Goal: Transaction & Acquisition: Purchase product/service

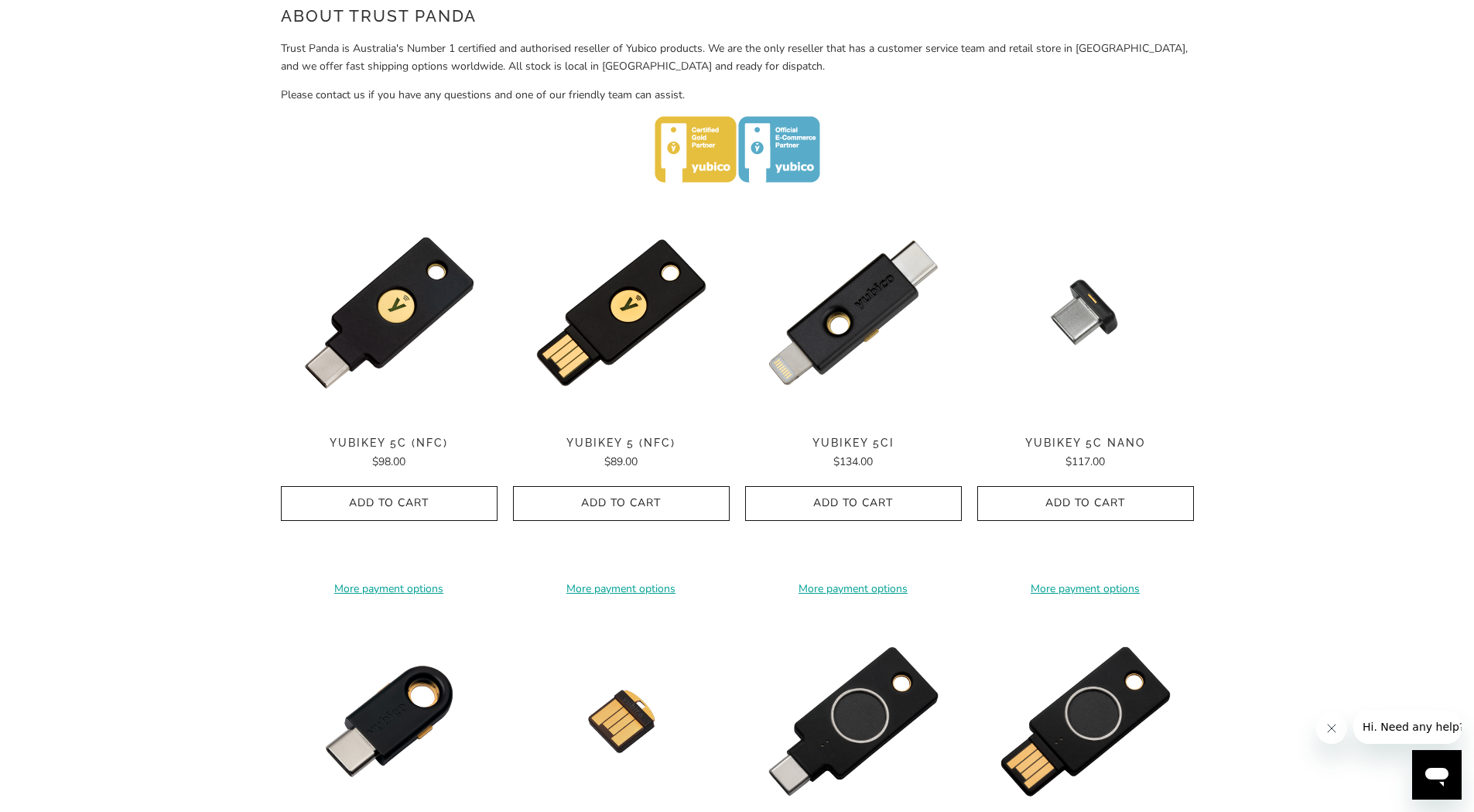
scroll to position [697, 0]
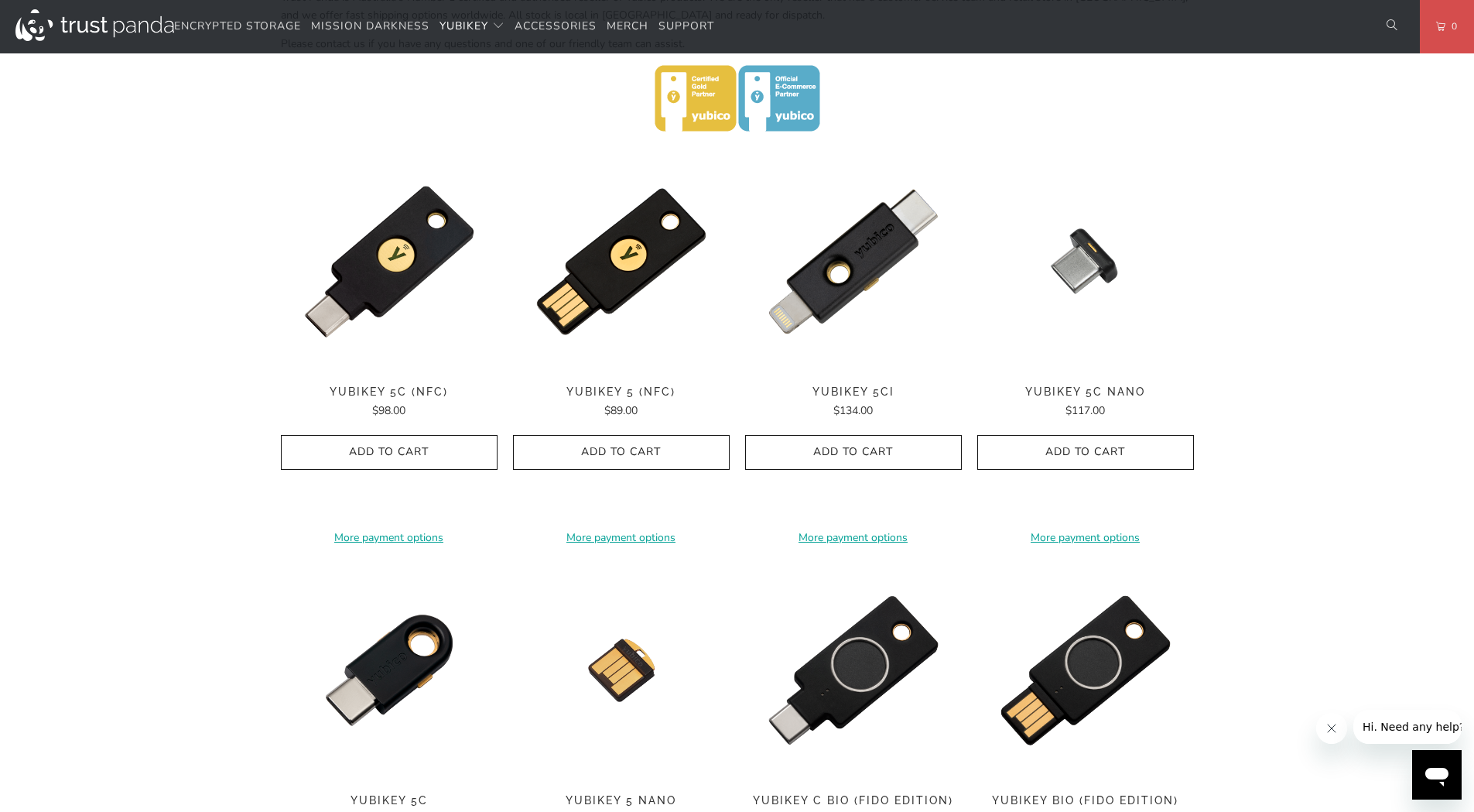
click at [88, 373] on div "Home / YubiKey for Businesses and Professionals YubiKey 5 Series Multi-protocol…" at bounding box center [737, 412] width 1474 height 1982
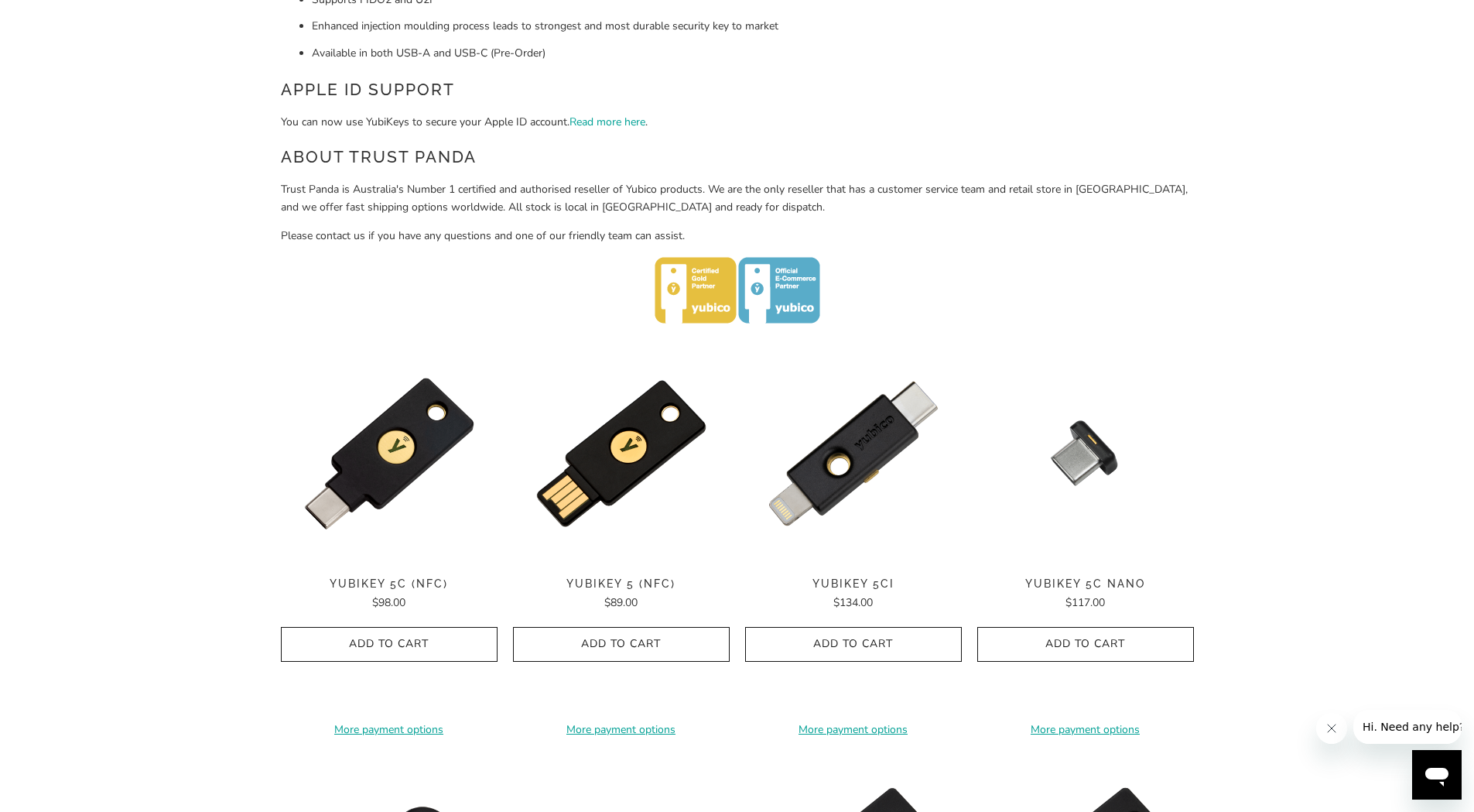
scroll to position [541, 0]
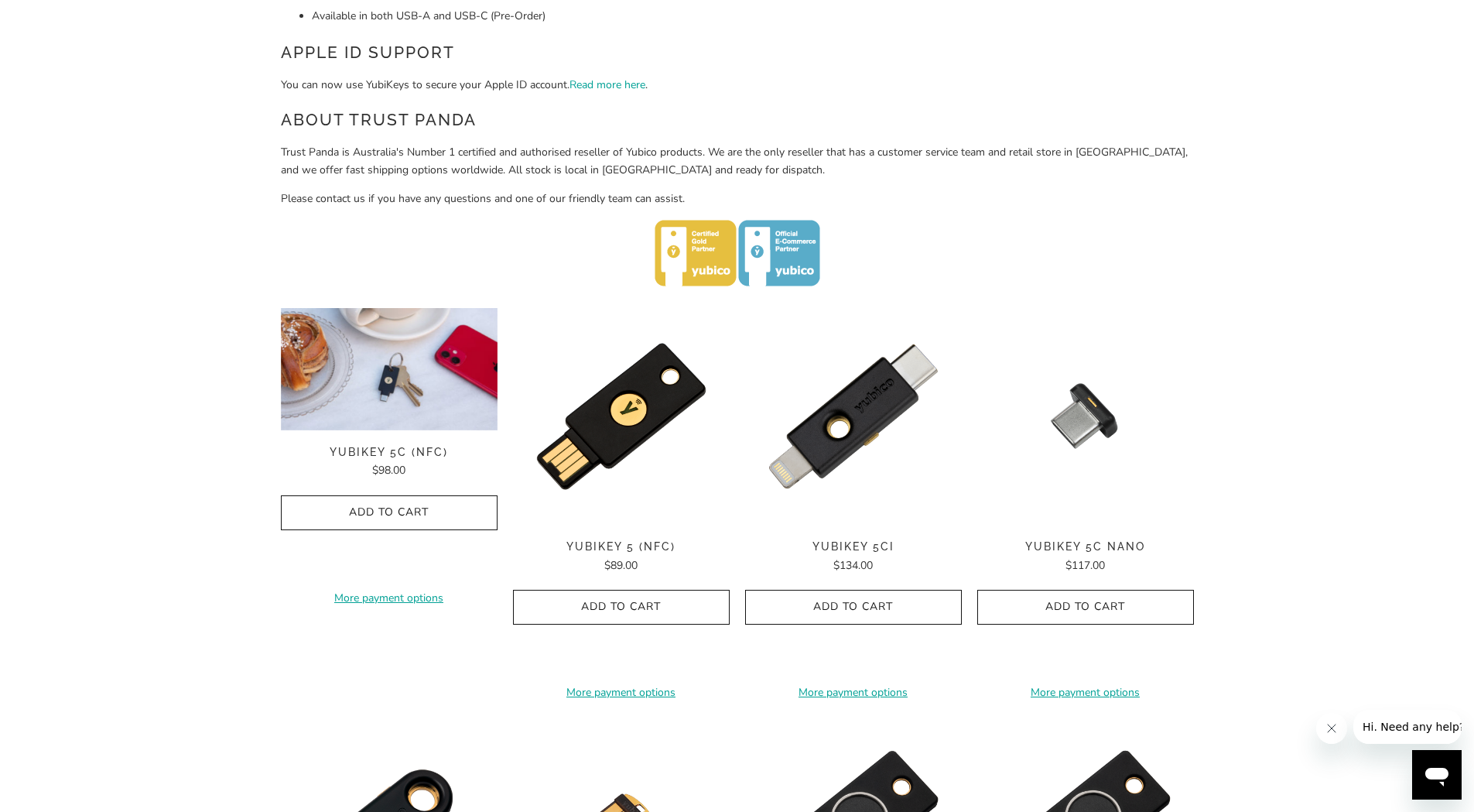
click at [376, 395] on img at bounding box center [389, 368] width 217 height 122
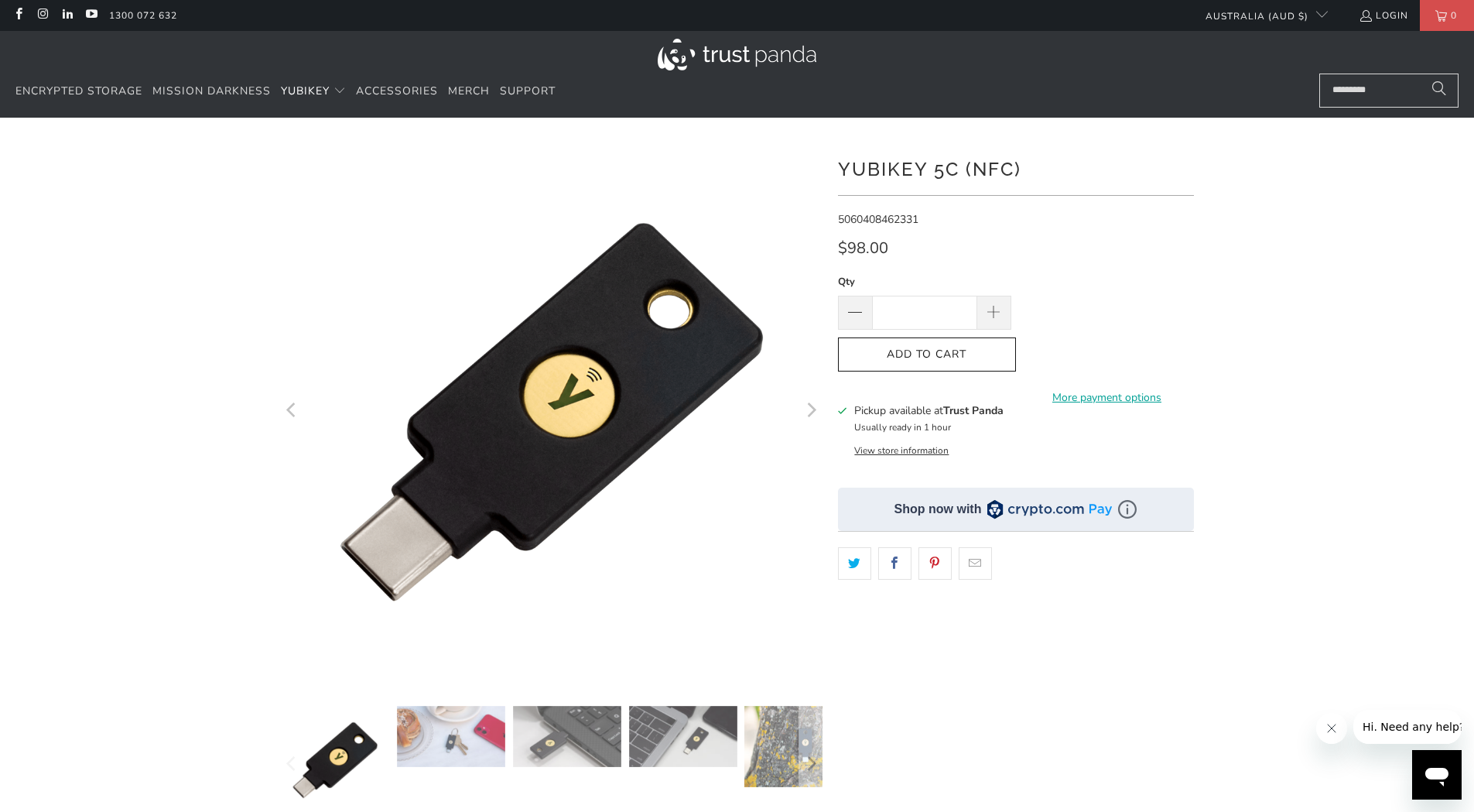
click at [1358, 89] on input "Search..." at bounding box center [1389, 91] width 139 height 34
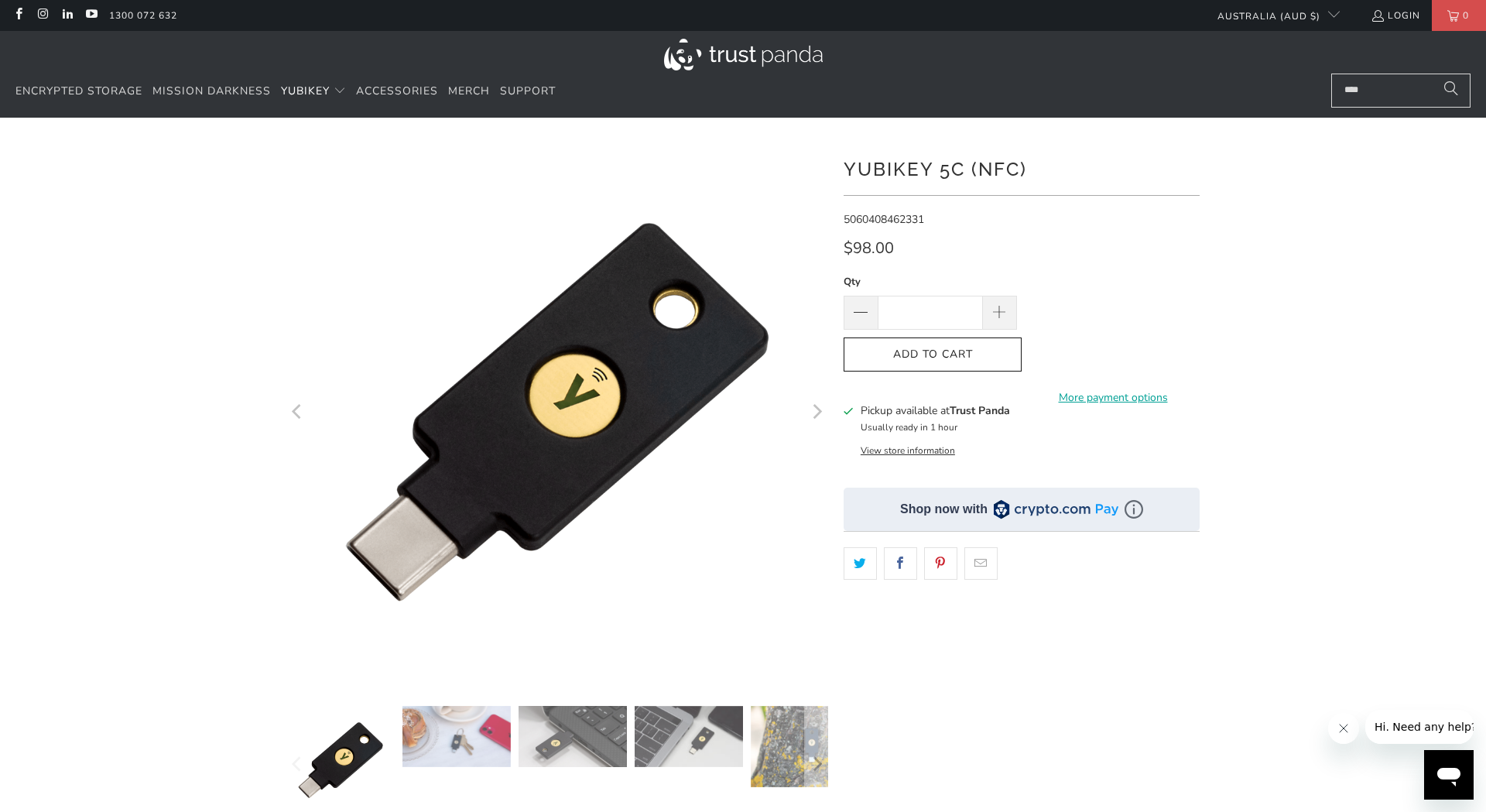
type input "****"
click at [1431, 74] on button "Search" at bounding box center [1450, 91] width 39 height 34
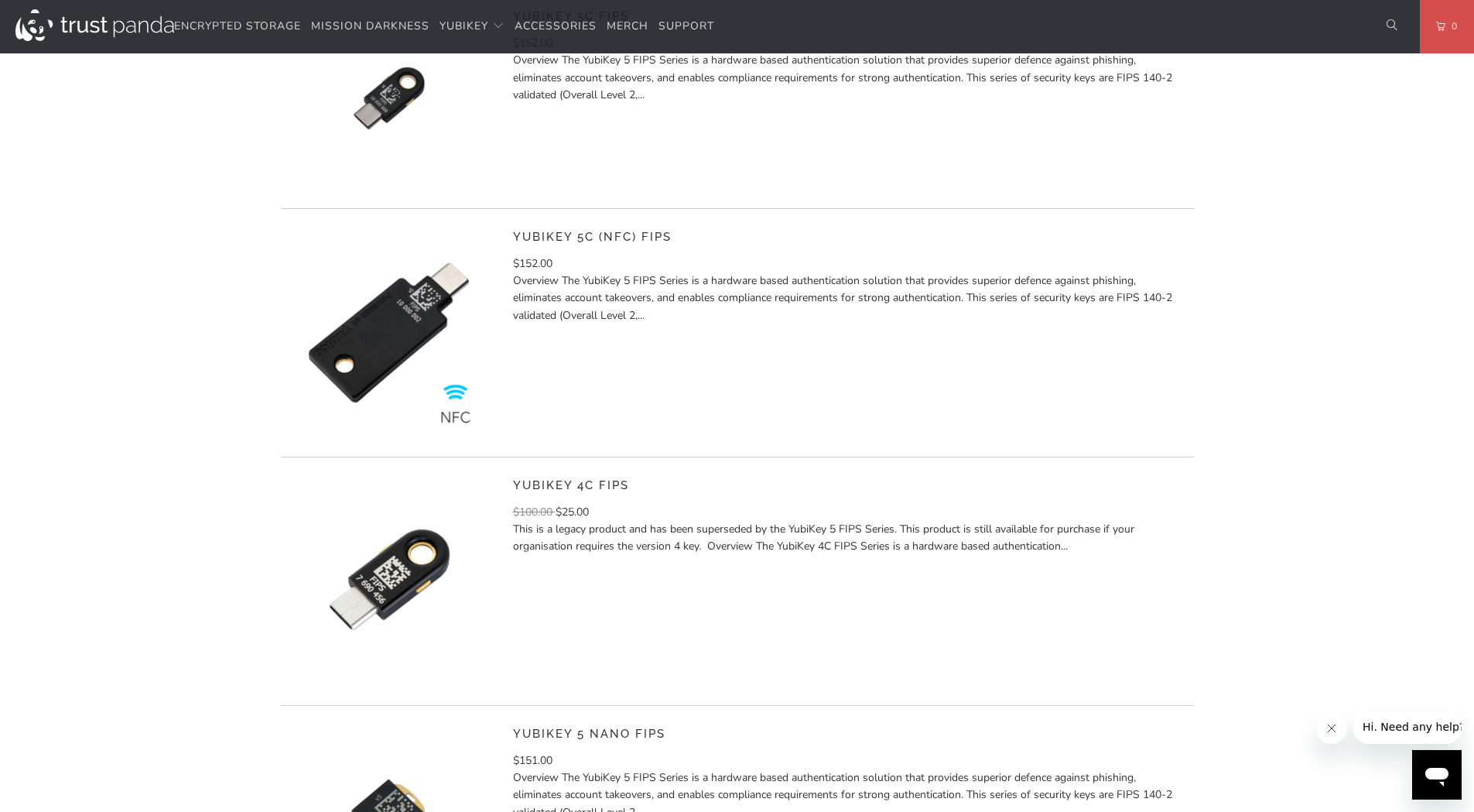
scroll to position [1084, 0]
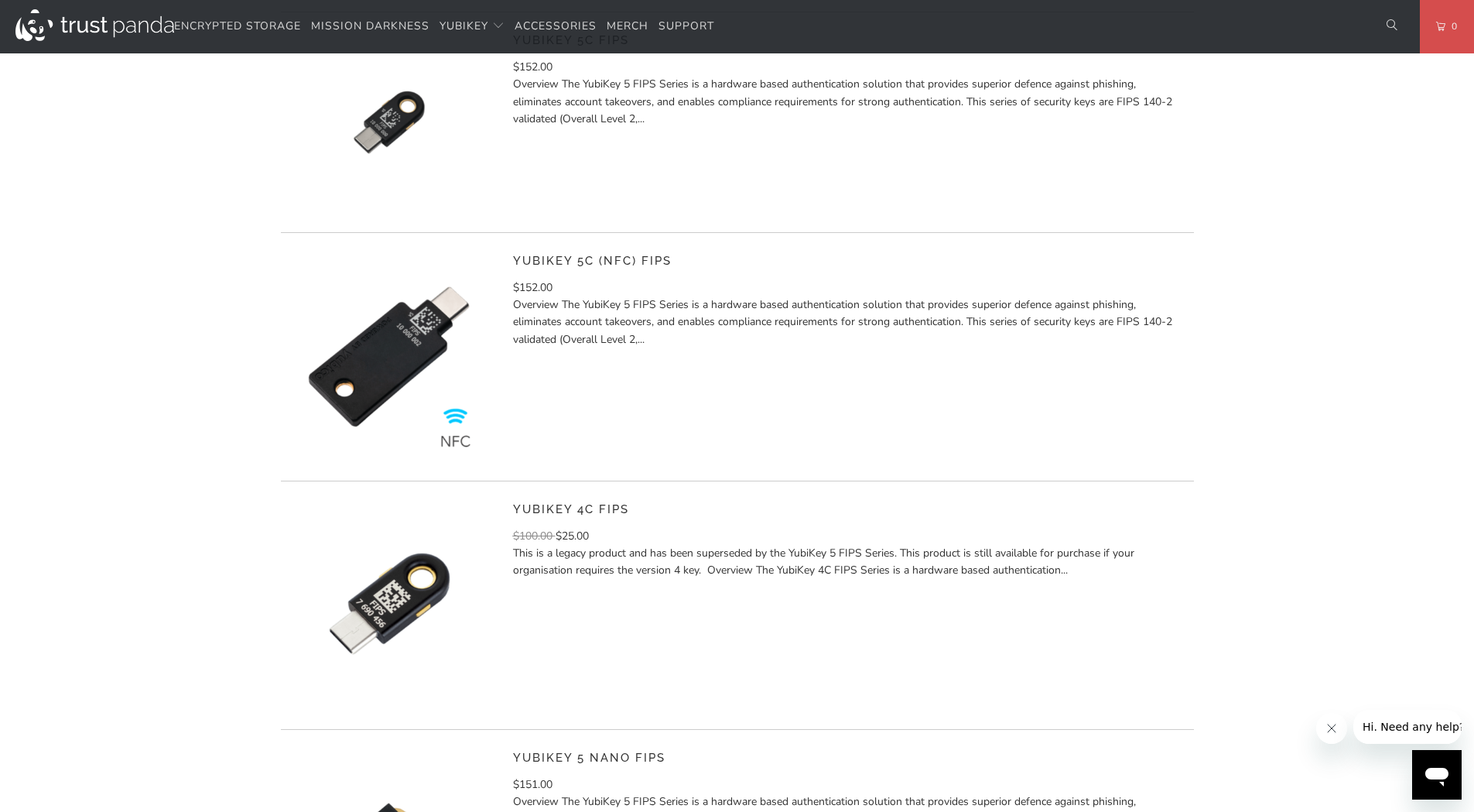
click at [411, 342] on img at bounding box center [389, 356] width 217 height 217
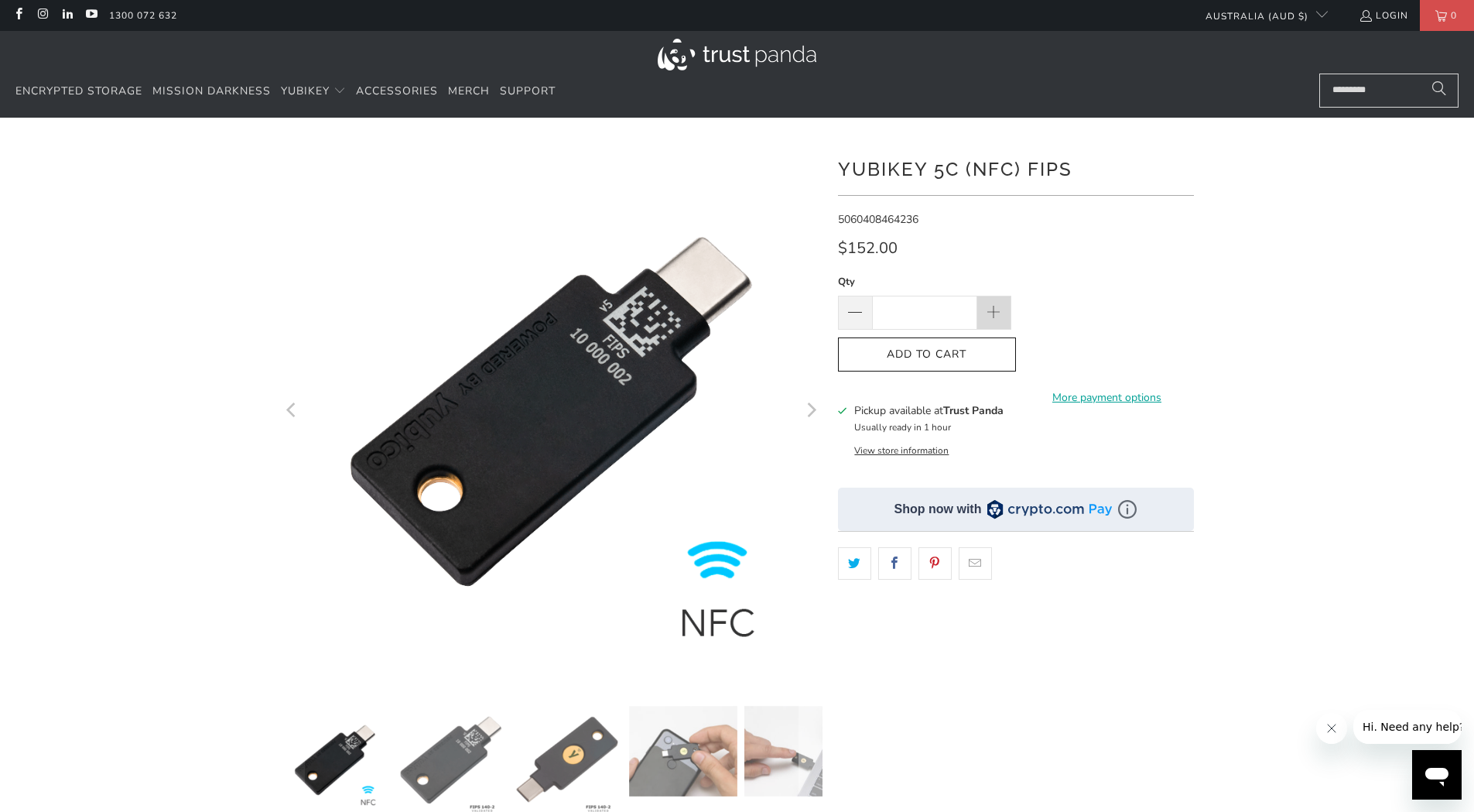
click at [990, 311] on span at bounding box center [994, 313] width 17 height 17
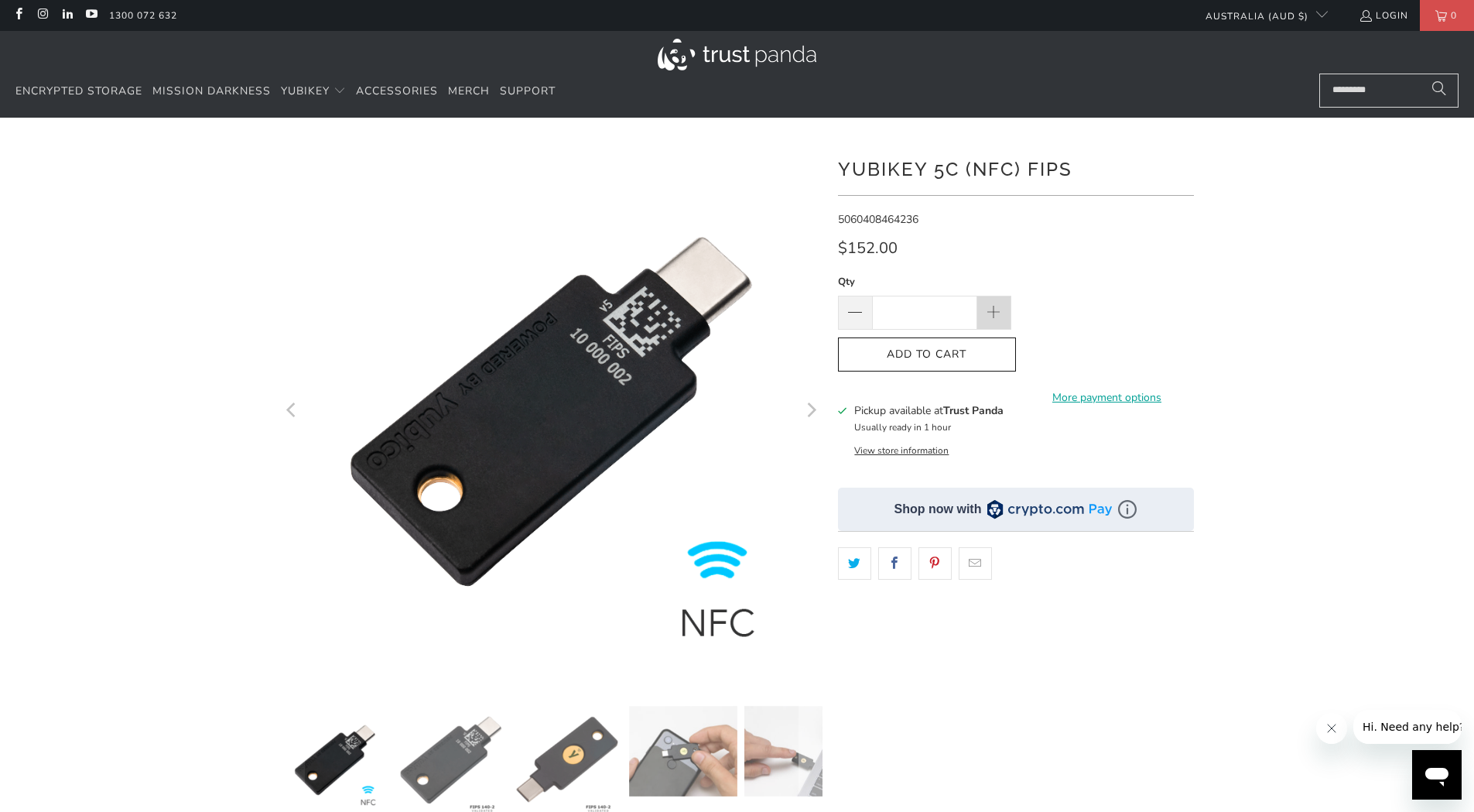
click at [990, 311] on span at bounding box center [994, 313] width 17 height 17
type input "**"
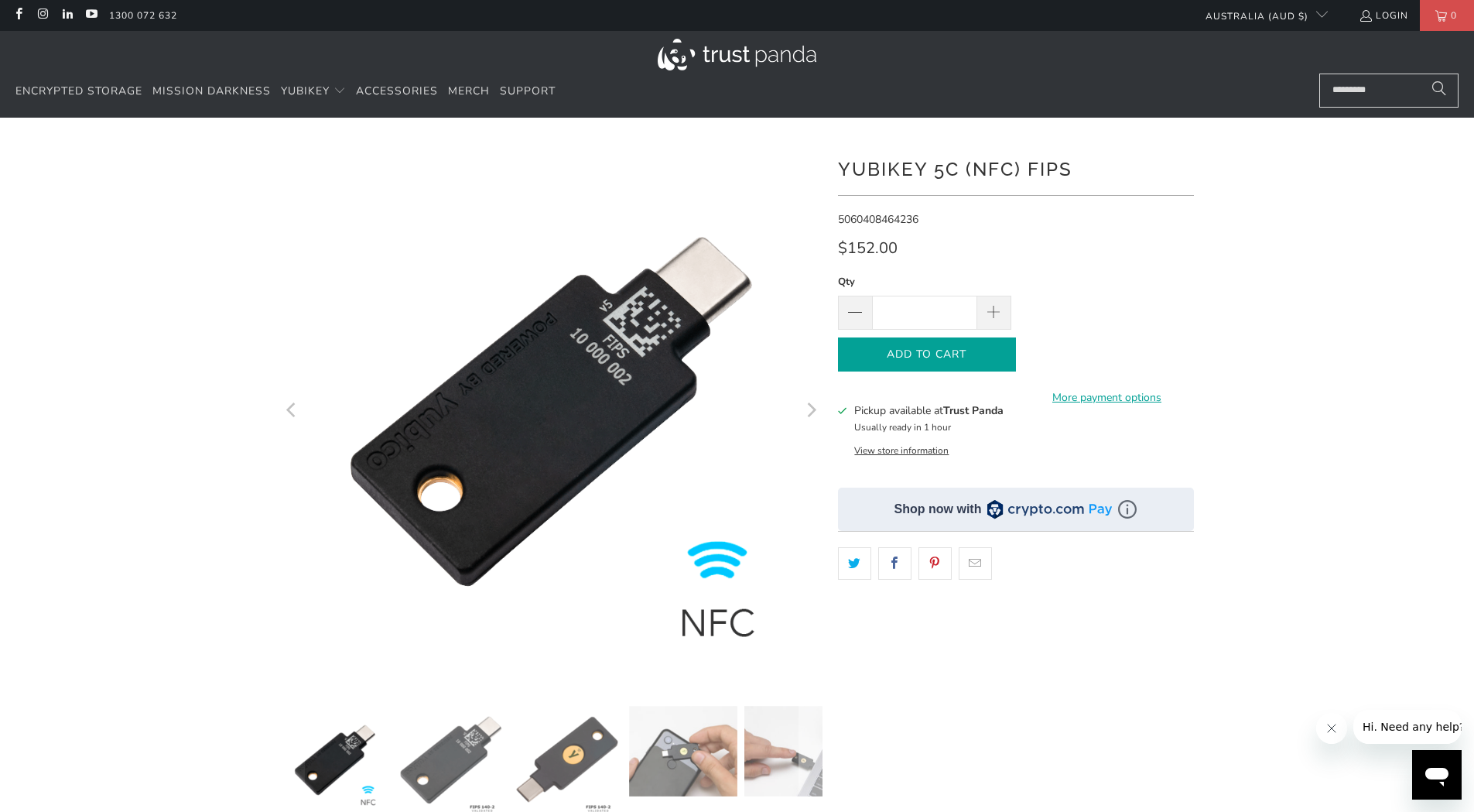
click at [952, 355] on span "Add to Cart" at bounding box center [928, 355] width 146 height 13
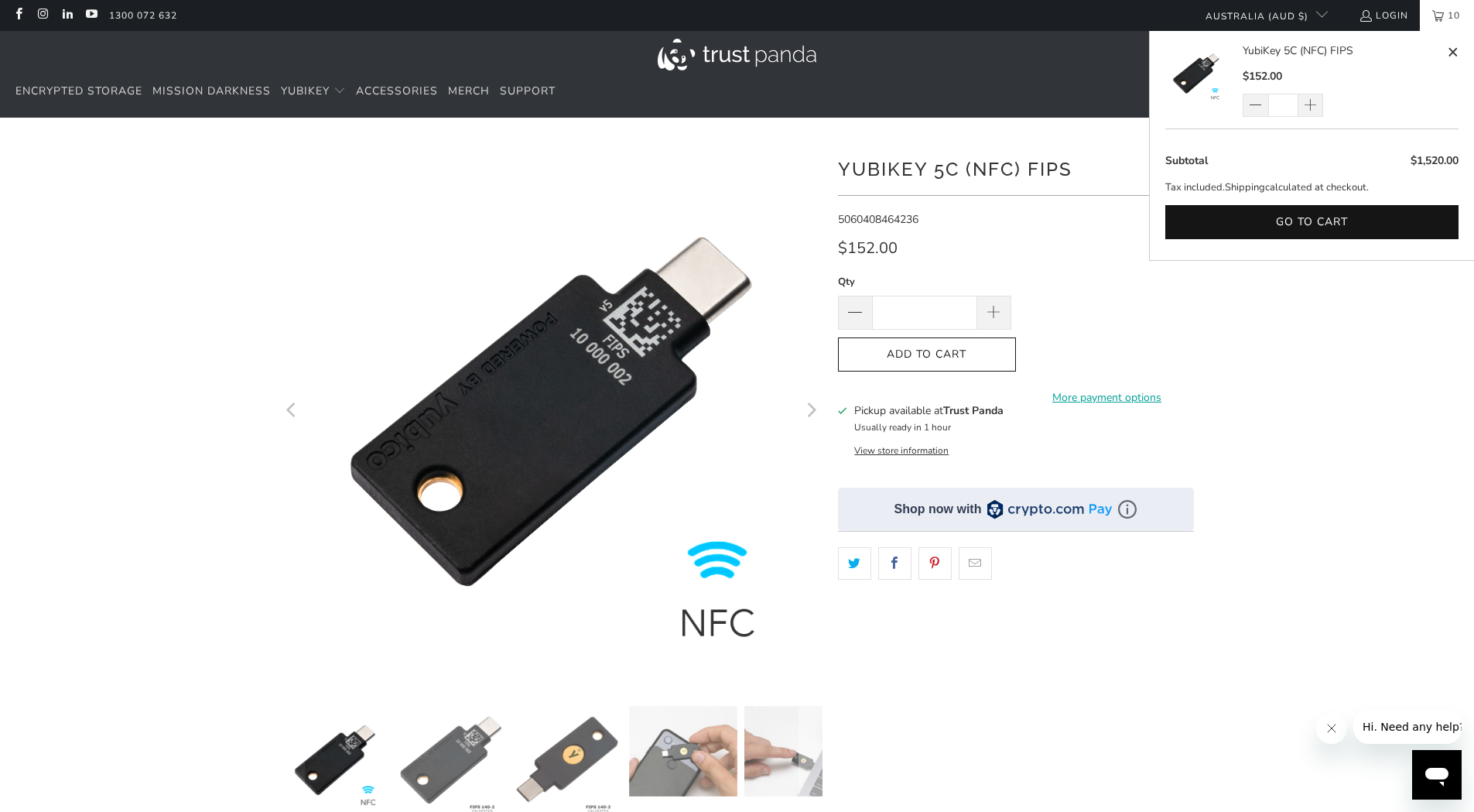
click at [1436, 10] on link "10" at bounding box center [1447, 15] width 54 height 31
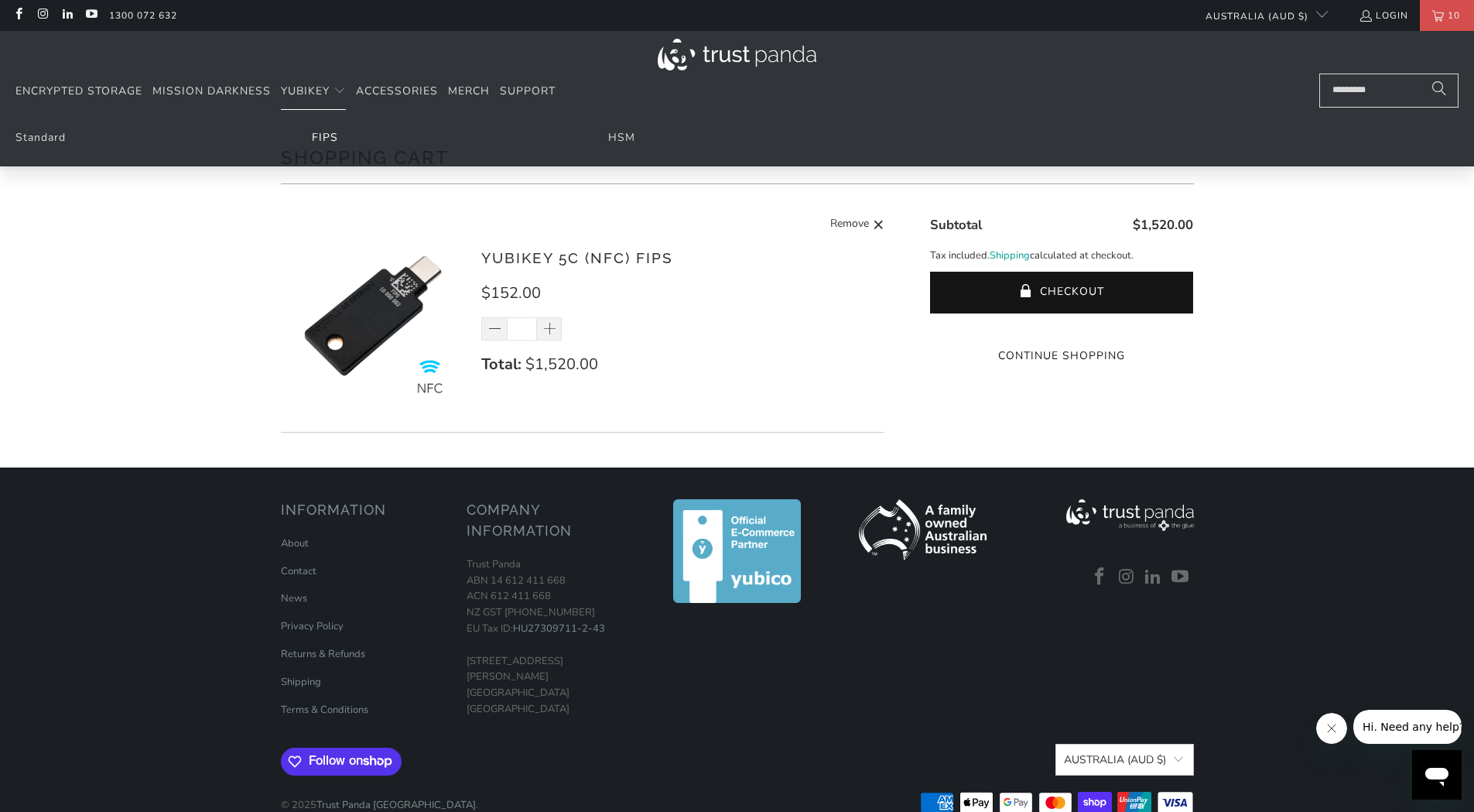
click at [321, 136] on link "FIPS" at bounding box center [325, 137] width 27 height 15
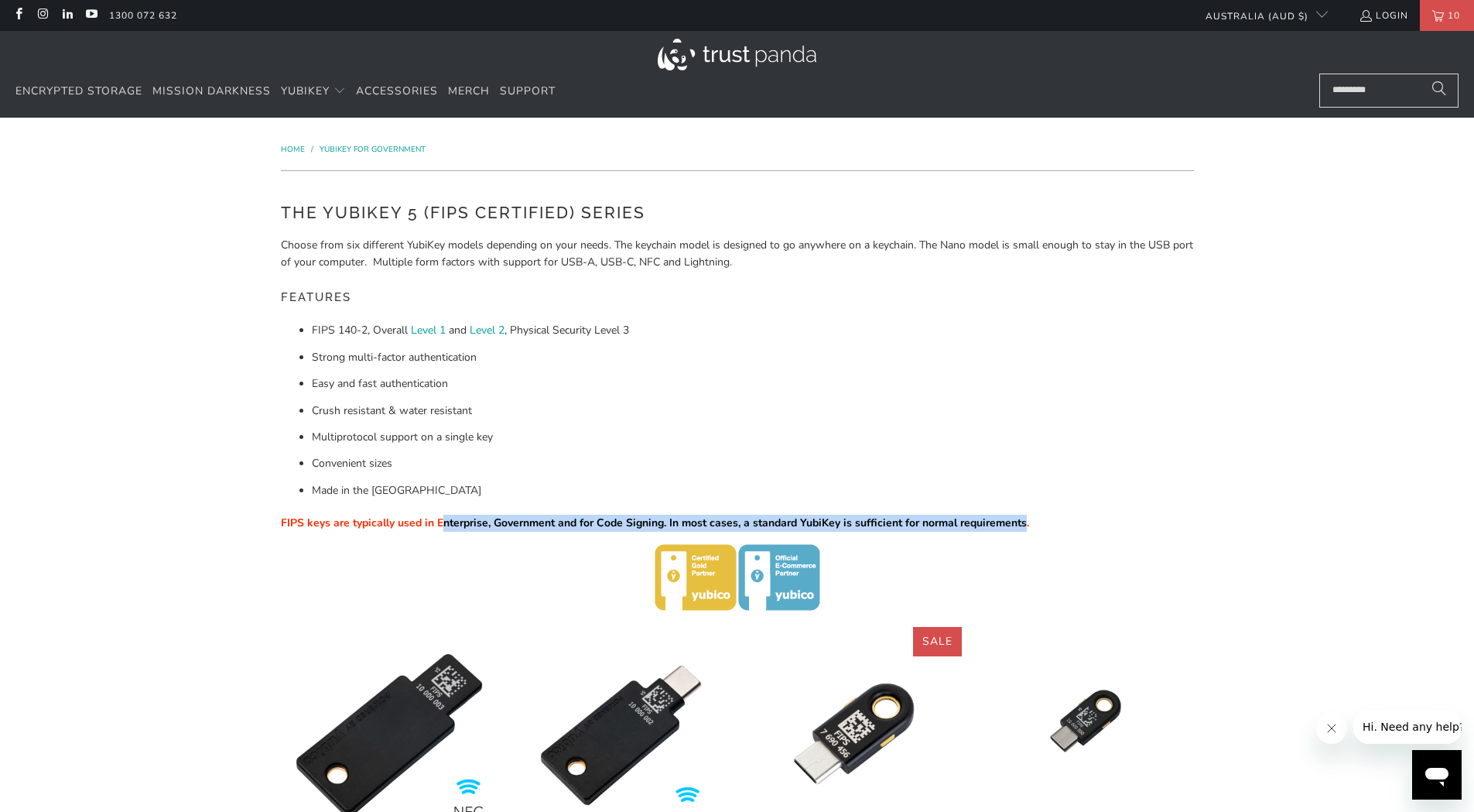
drag, startPoint x: 444, startPoint y: 524, endPoint x: 1024, endPoint y: 523, distance: 580.0
click at [1024, 523] on span "FIPS keys are typically used in Enterprise, Government and for Code Signing. In…" at bounding box center [655, 522] width 749 height 15
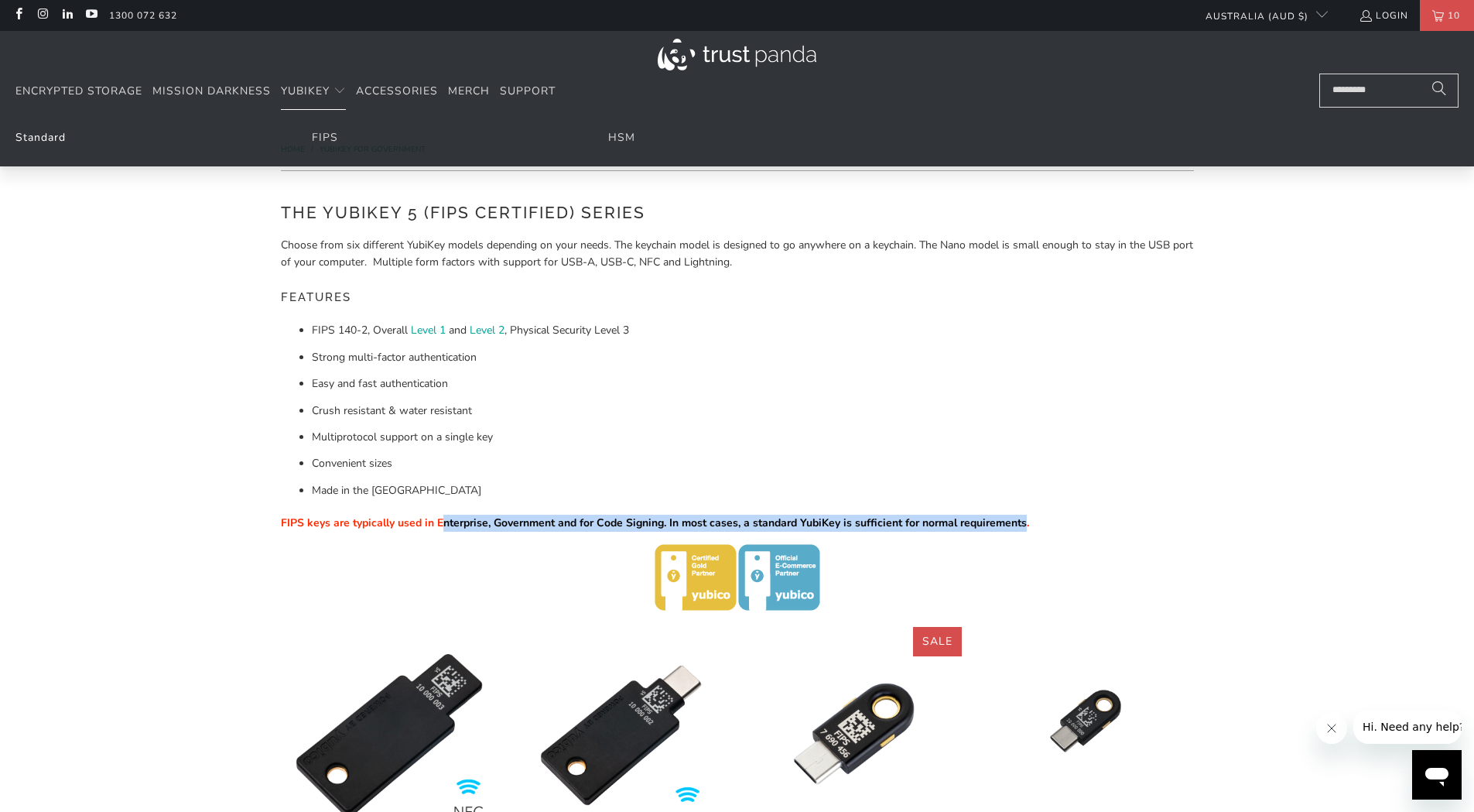
click at [41, 136] on link "Standard" at bounding box center [40, 137] width 50 height 15
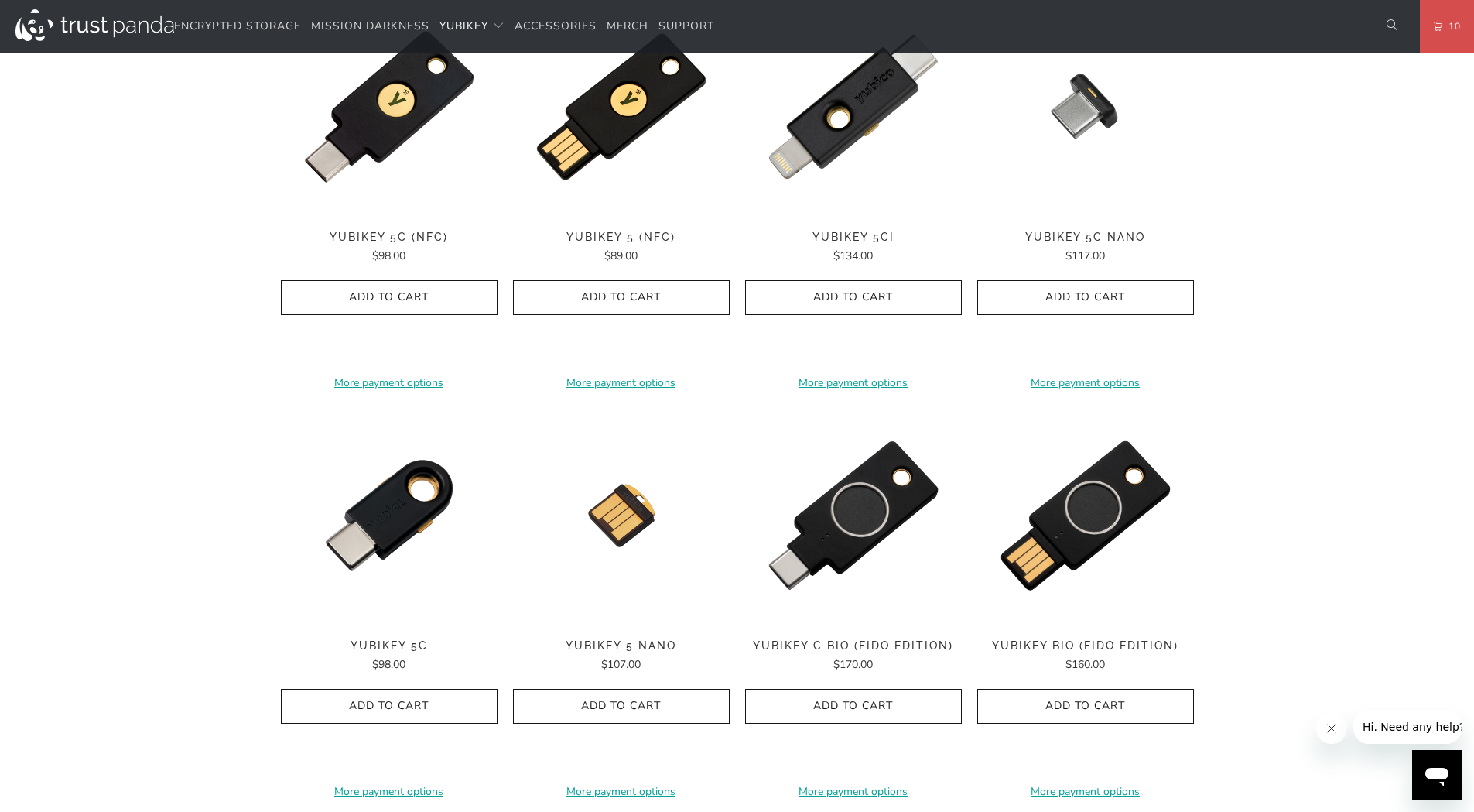
scroll to position [774, 0]
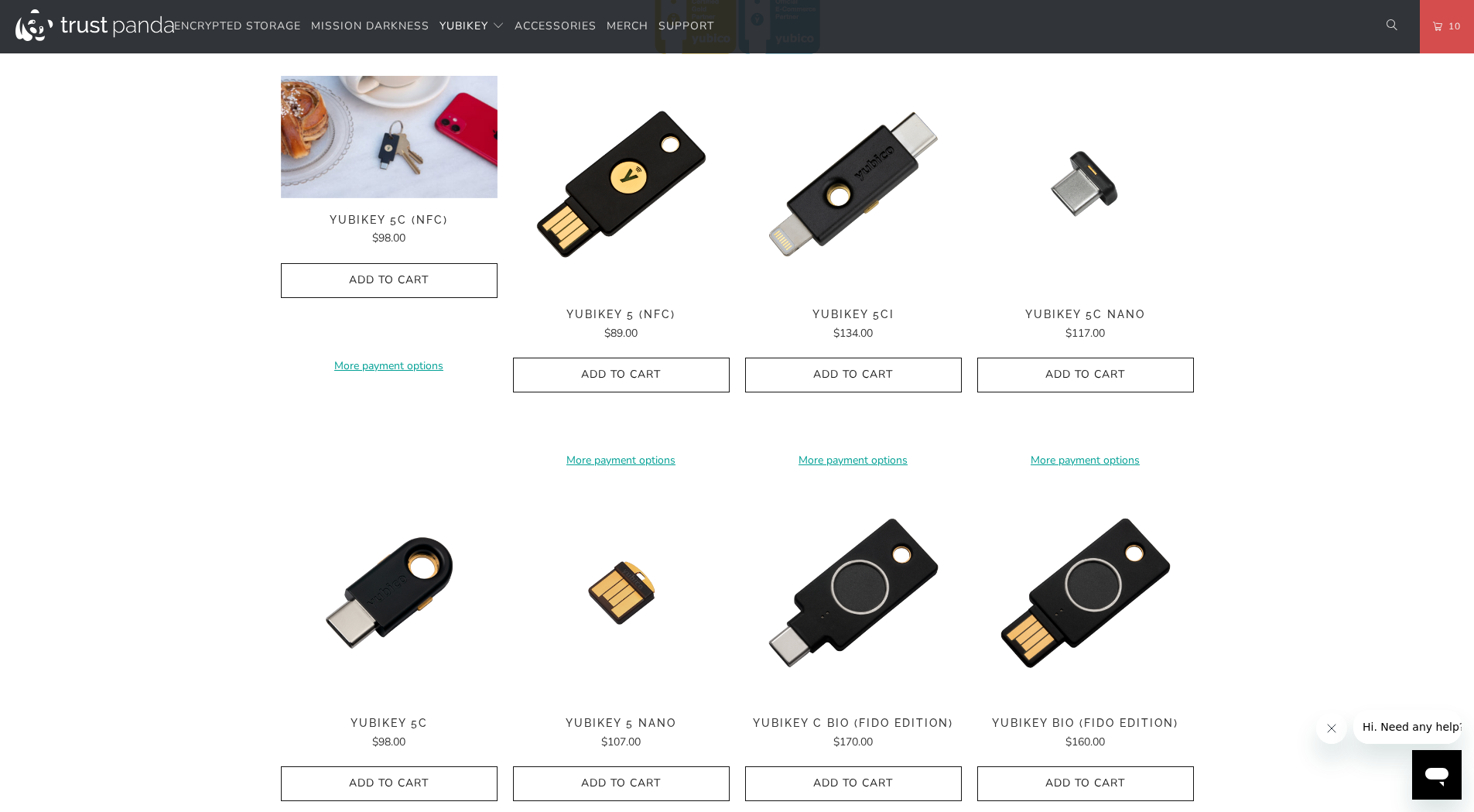
click at [387, 163] on img at bounding box center [389, 136] width 217 height 122
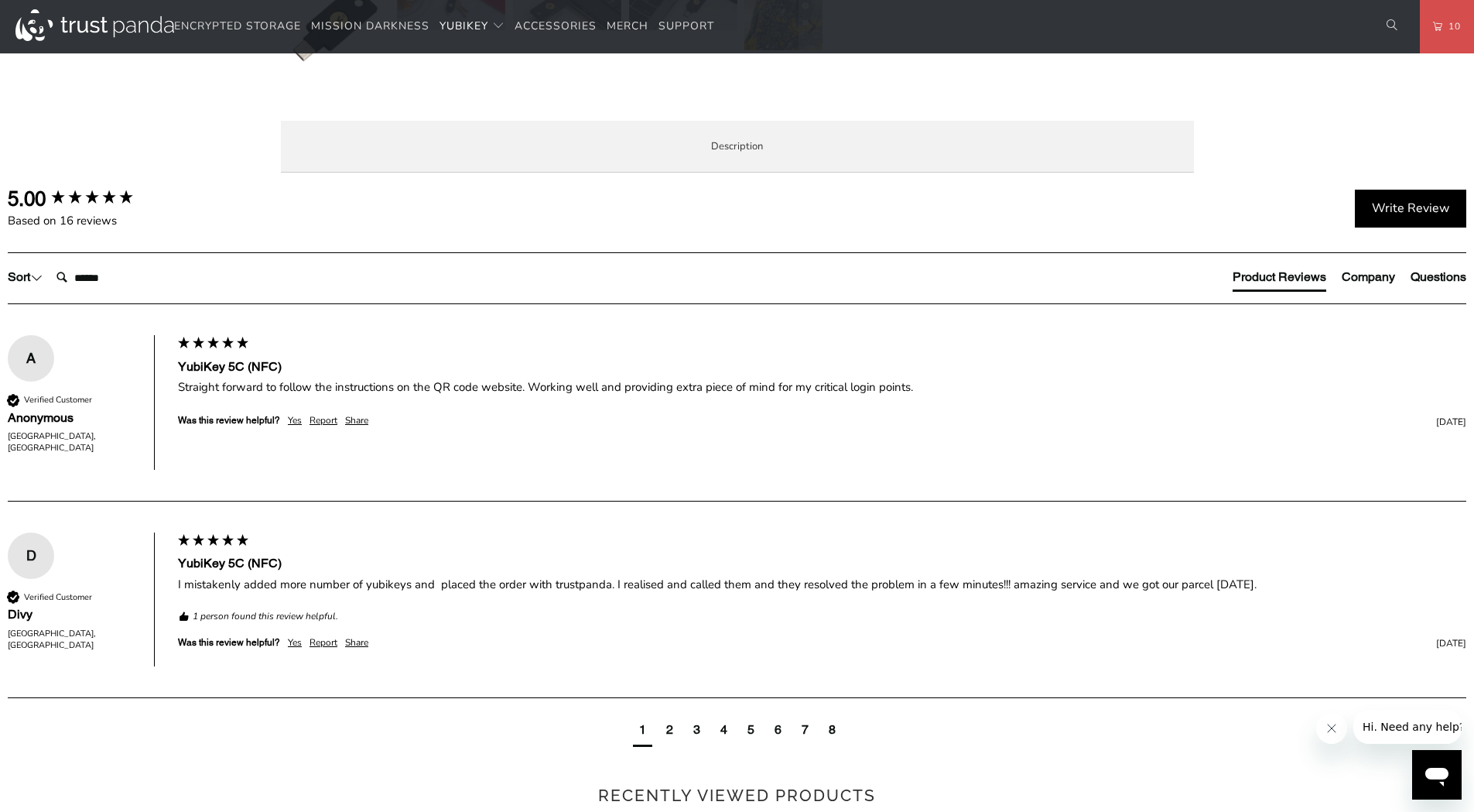
scroll to position [774, 0]
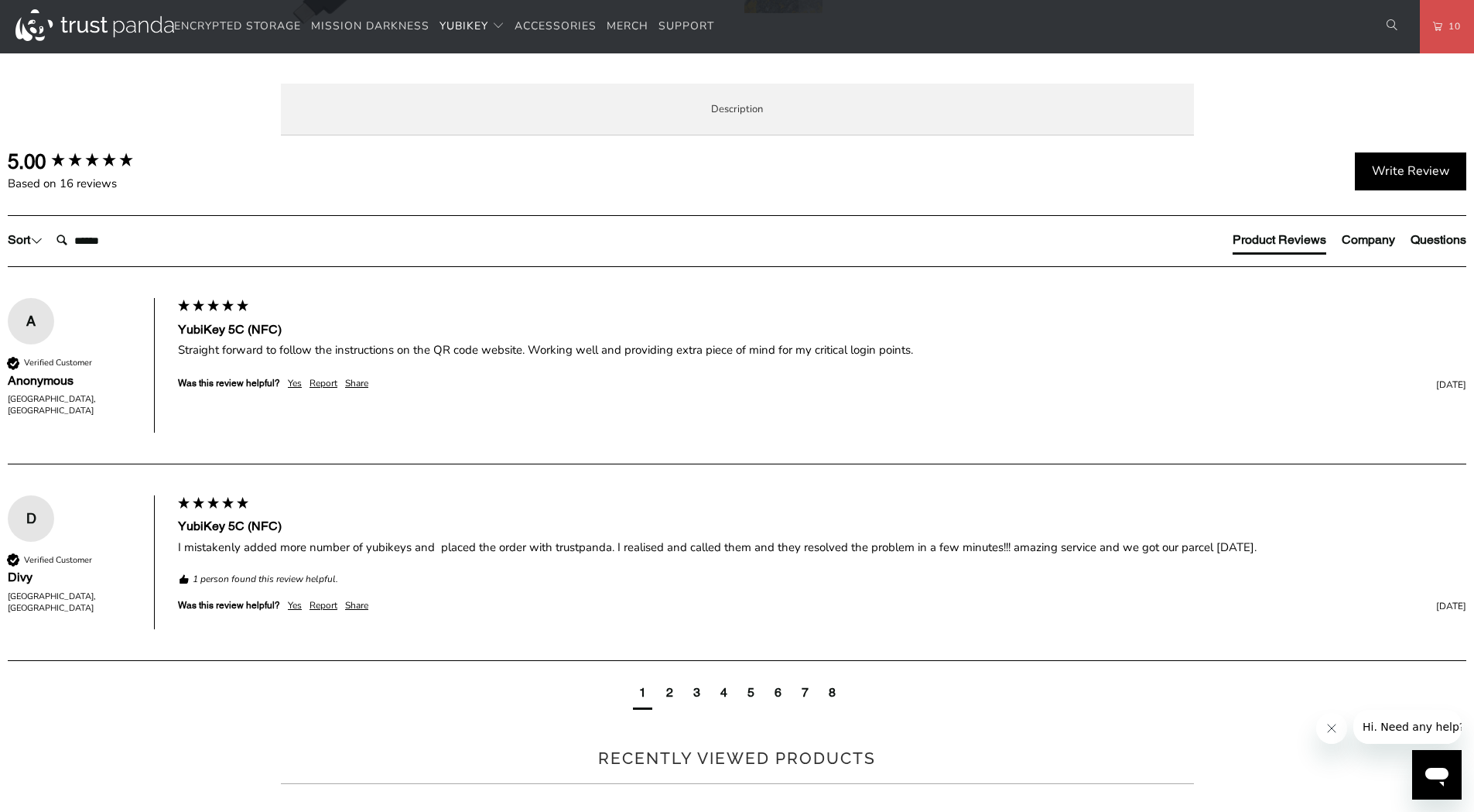
drag, startPoint x: 437, startPoint y: 449, endPoint x: 525, endPoint y: 450, distance: 88.0
click at [0, 0] on p "The YubiKey 5C NFC works with more online services and applications than any ot…" at bounding box center [0, 0] width 0 height 0
drag, startPoint x: 778, startPoint y: 449, endPoint x: 1101, endPoint y: 464, distance: 323.3
click at [0, 0] on p "The YubiKey 5C NFC works with more online services and applications than any ot…" at bounding box center [0, 0] width 0 height 0
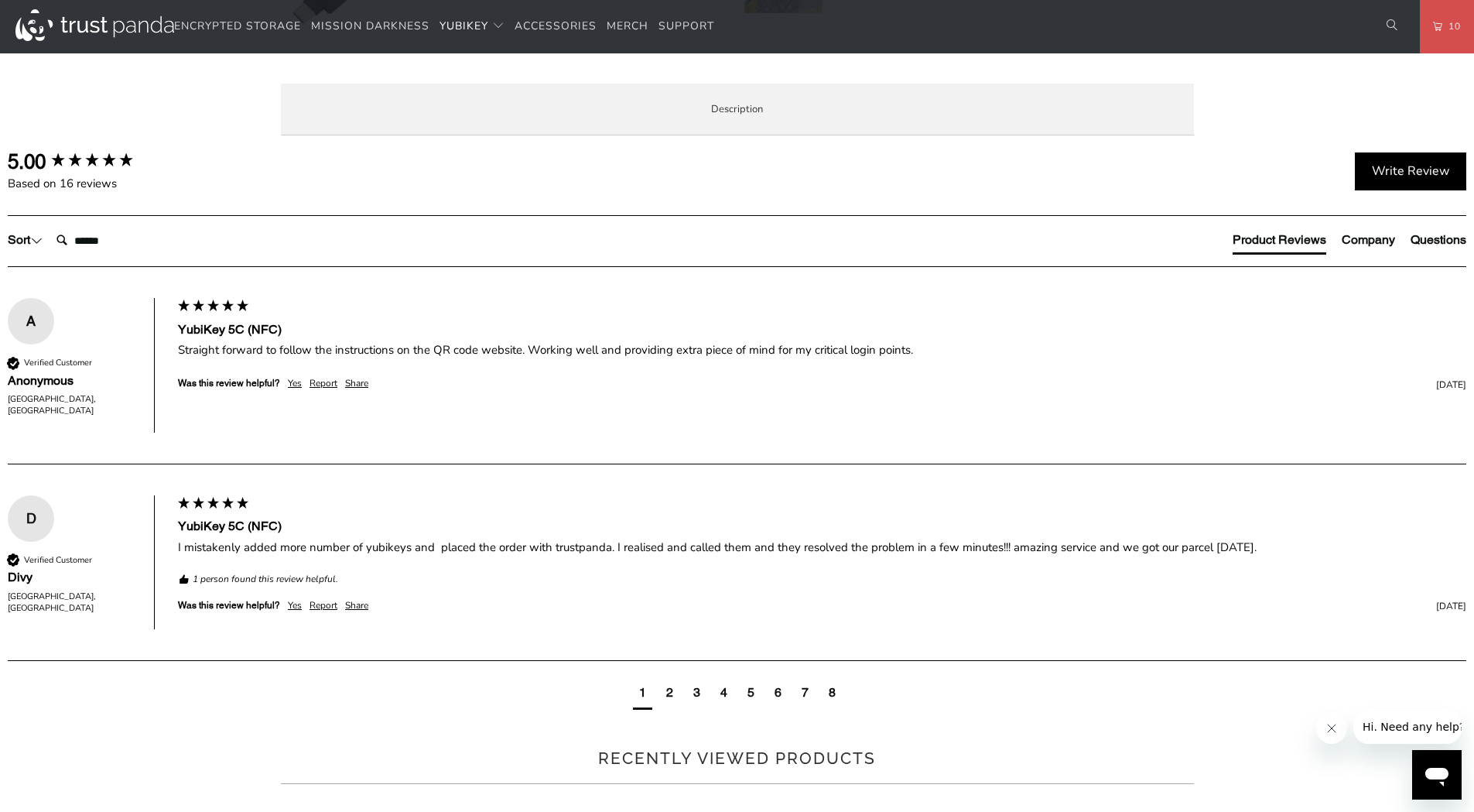
drag, startPoint x: 420, startPoint y: 680, endPoint x: 958, endPoint y: 672, distance: 538.1
click at [0, 0] on p "TAP-AND-GO - Just tap YubiKey 5C NFC to NFC-enabled Android, Windows 10 and iOS…" at bounding box center [0, 0] width 0 height 0
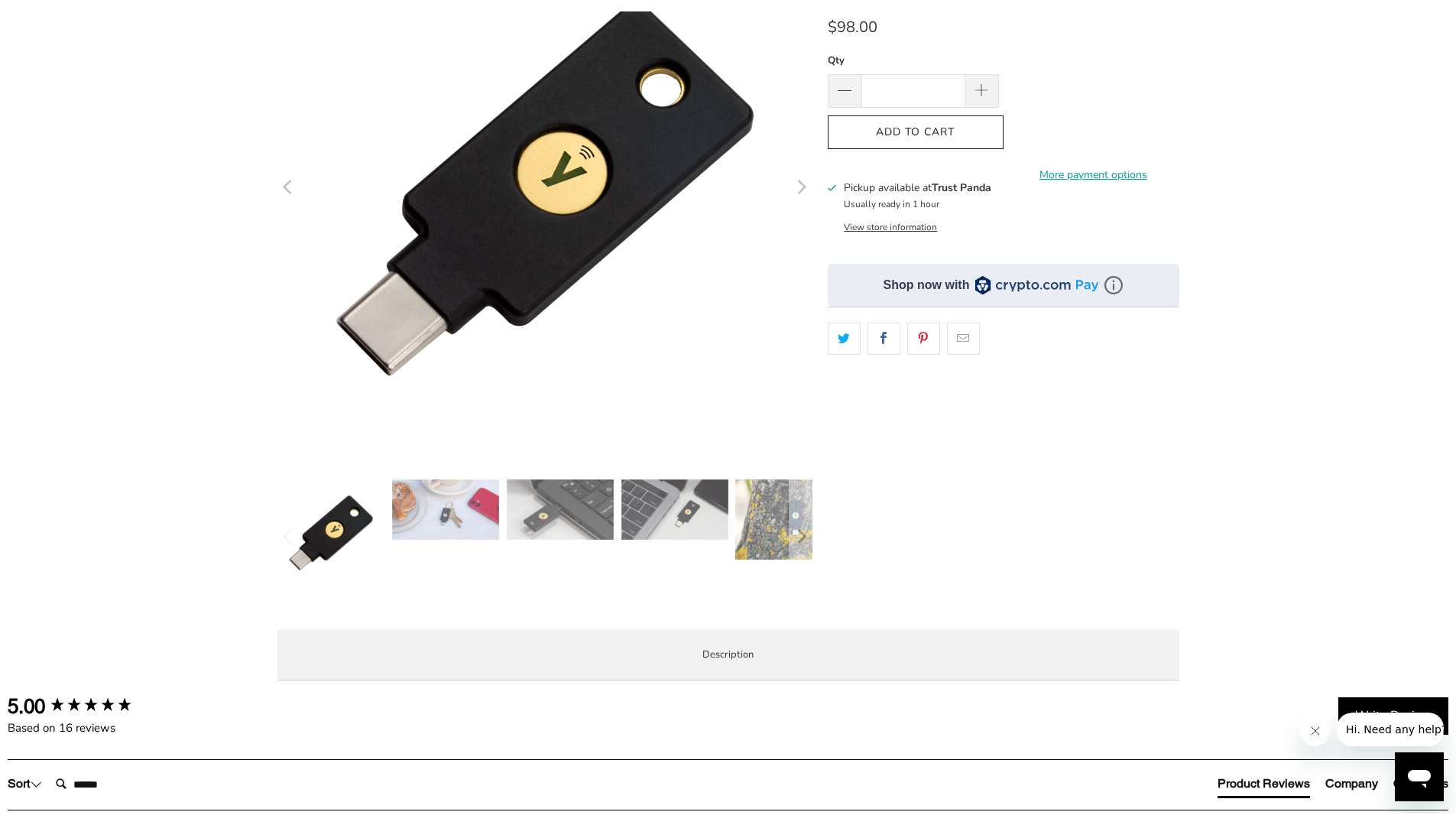
scroll to position [0, 0]
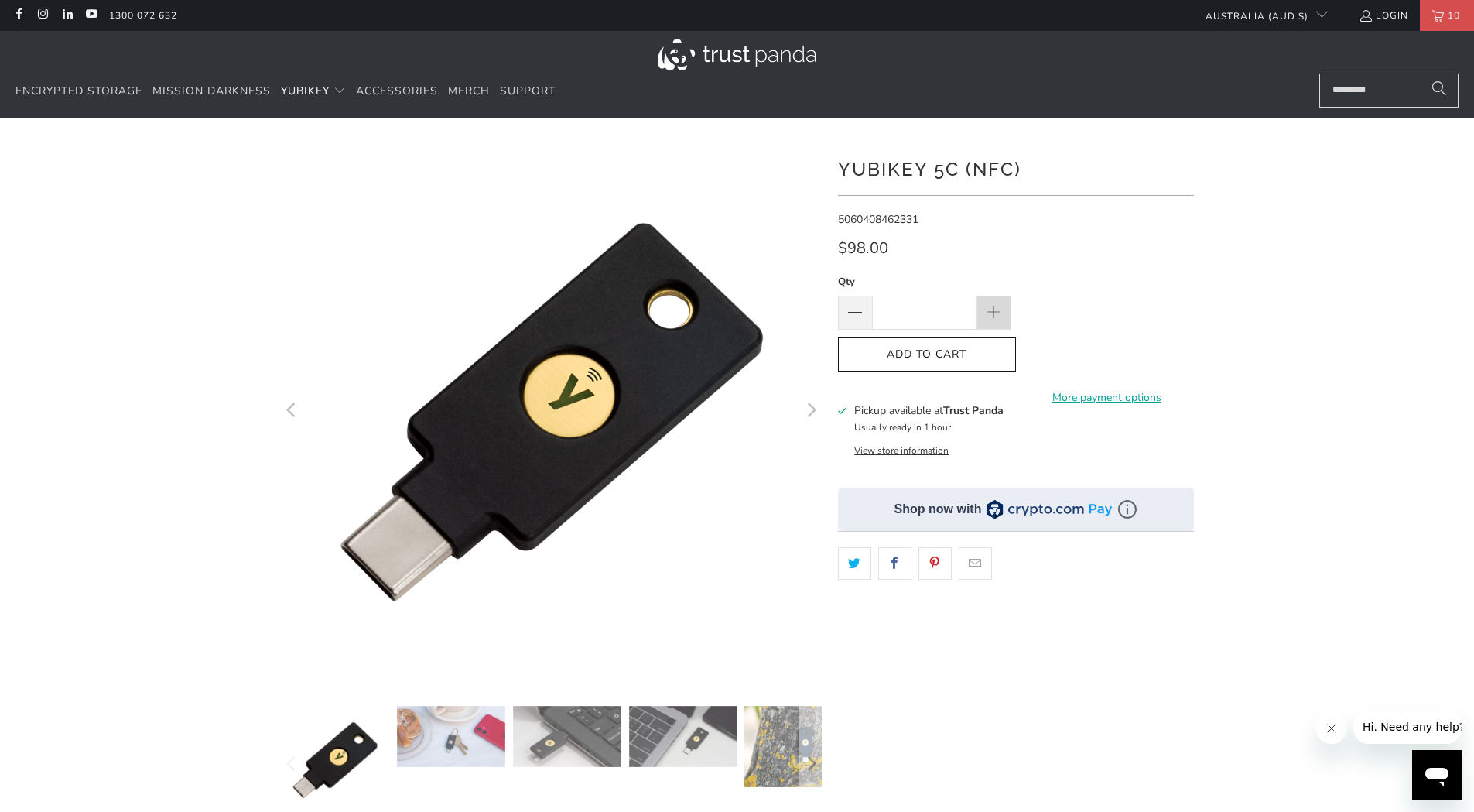
click at [994, 311] on span at bounding box center [994, 313] width 17 height 17
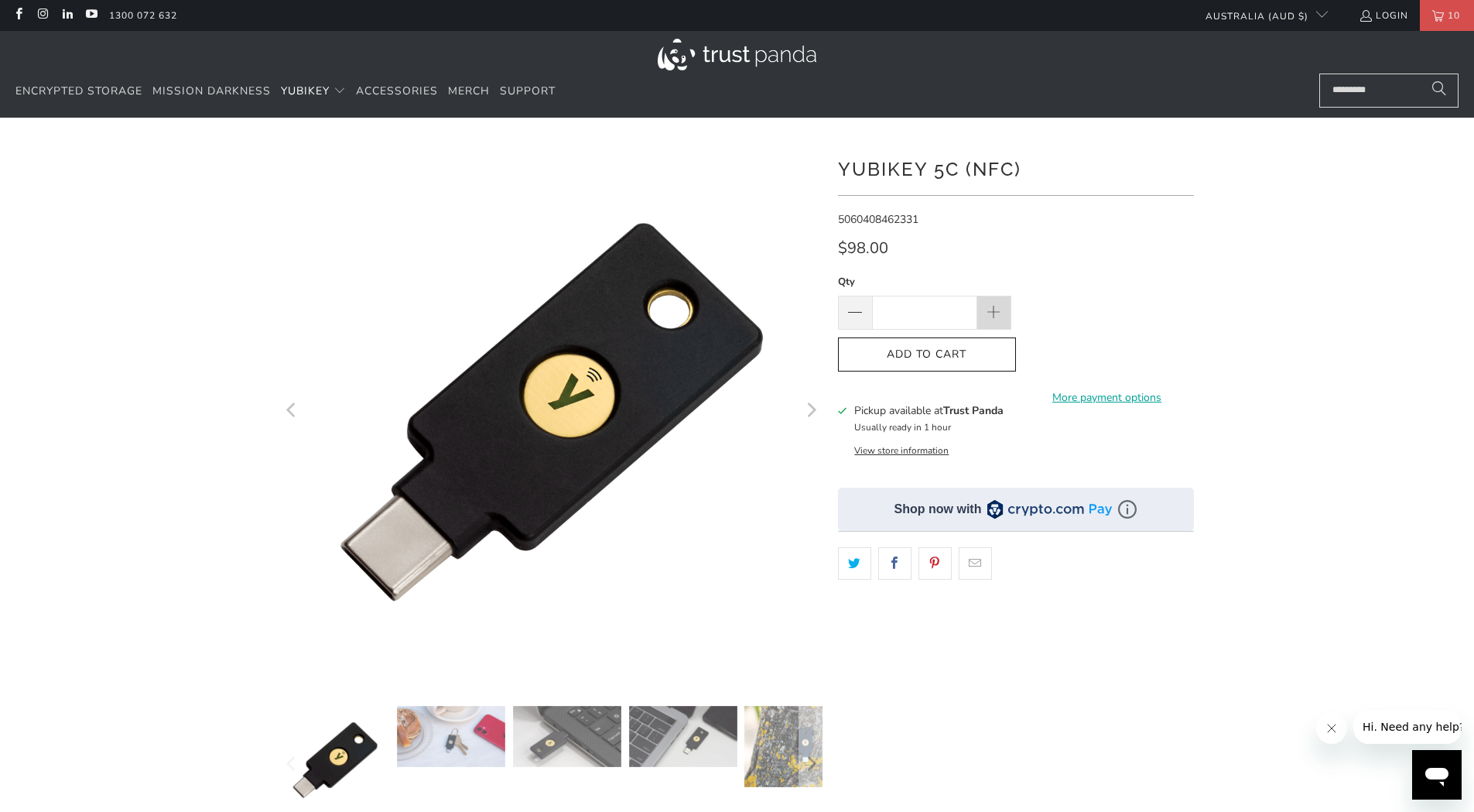
click at [994, 311] on span at bounding box center [994, 313] width 17 height 17
type input "**"
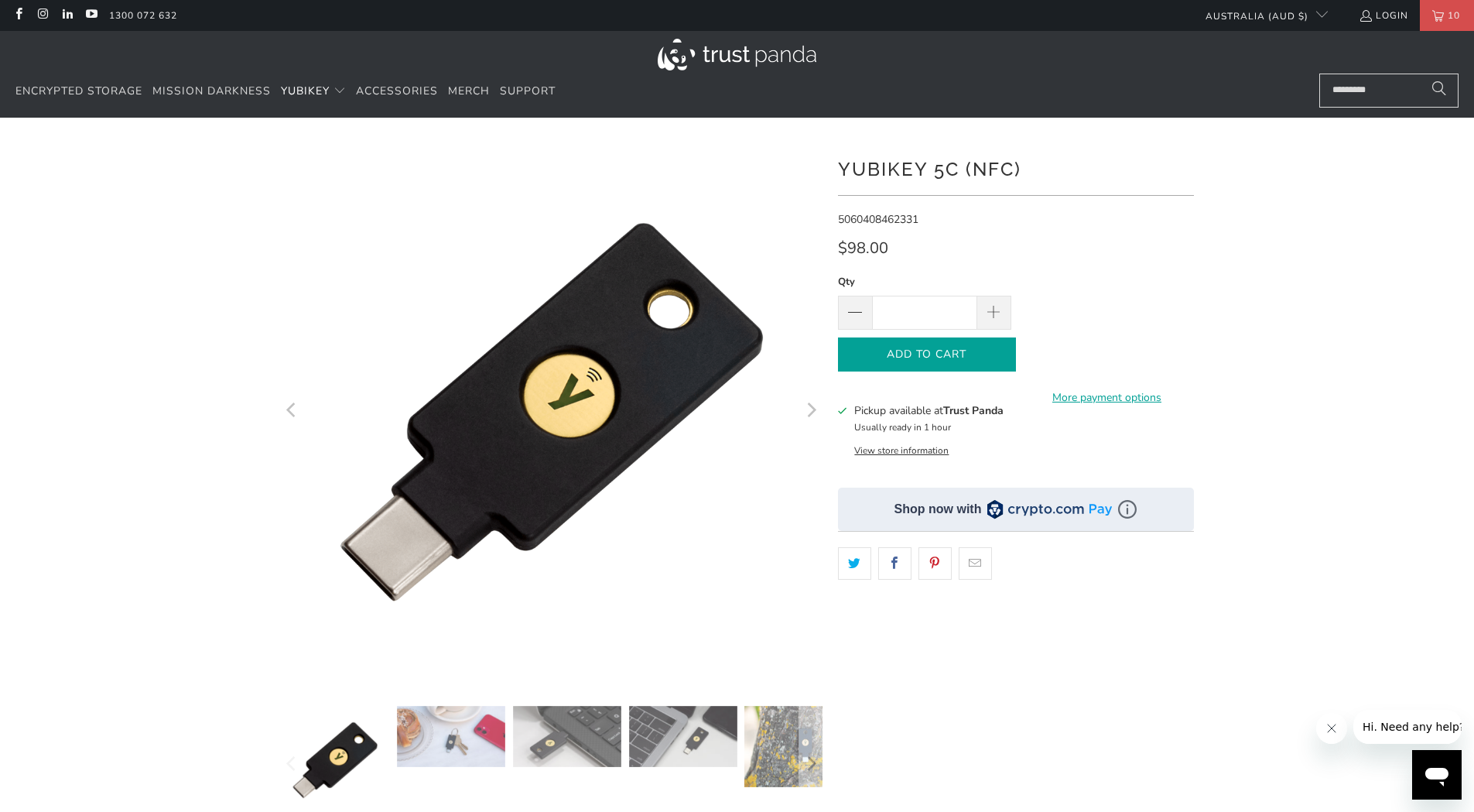
click at [939, 360] on span "Add to Cart" at bounding box center [928, 355] width 146 height 13
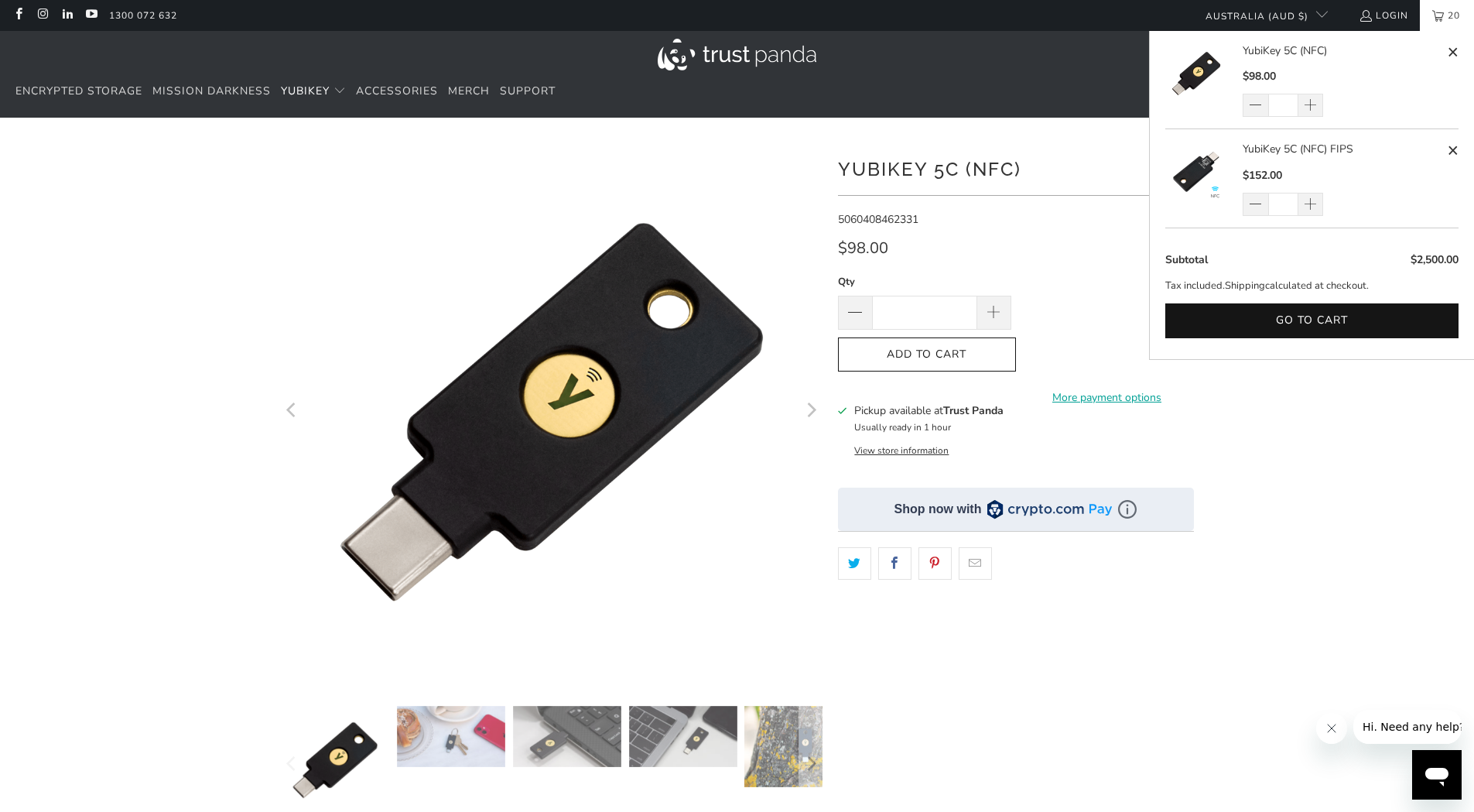
click at [1448, 147] on span at bounding box center [1453, 150] width 11 height 19
type input "*"
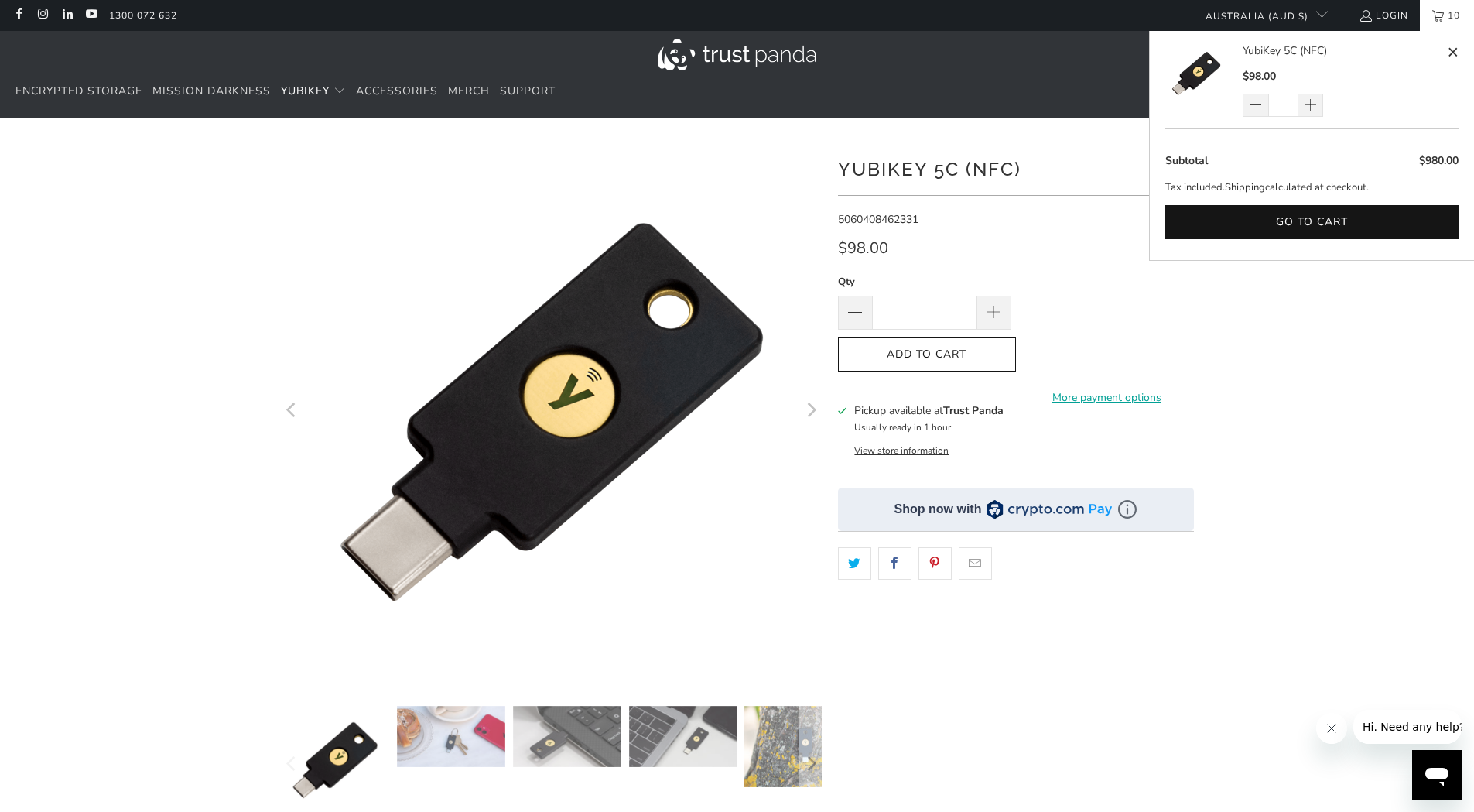
click at [1363, 345] on div at bounding box center [737, 531] width 1474 height 781
